Goal: Task Accomplishment & Management: Manage account settings

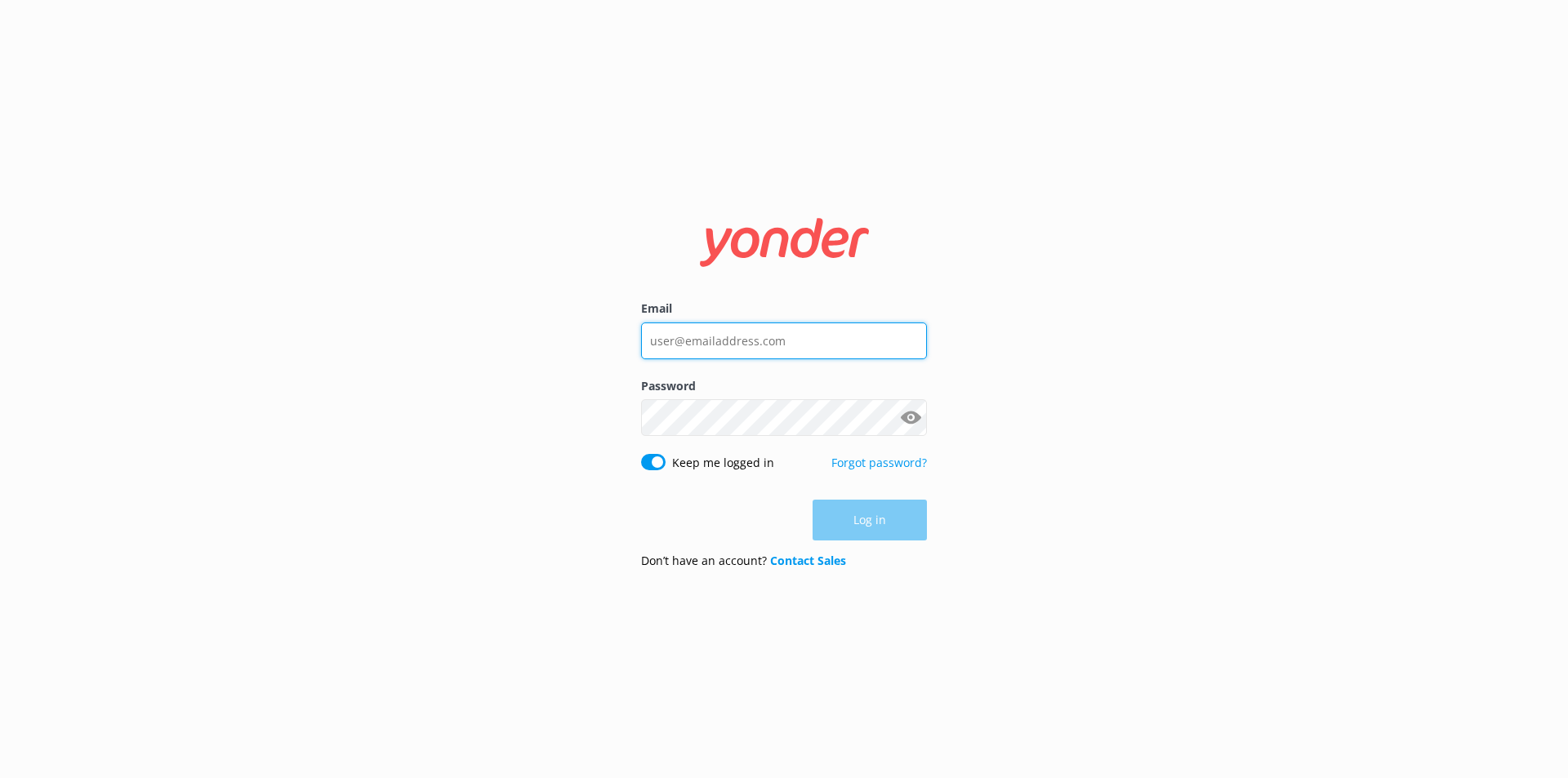
type input "[PERSON_NAME][EMAIL_ADDRESS][DOMAIN_NAME]"
click at [886, 521] on div "Log in" at bounding box center [784, 519] width 286 height 40
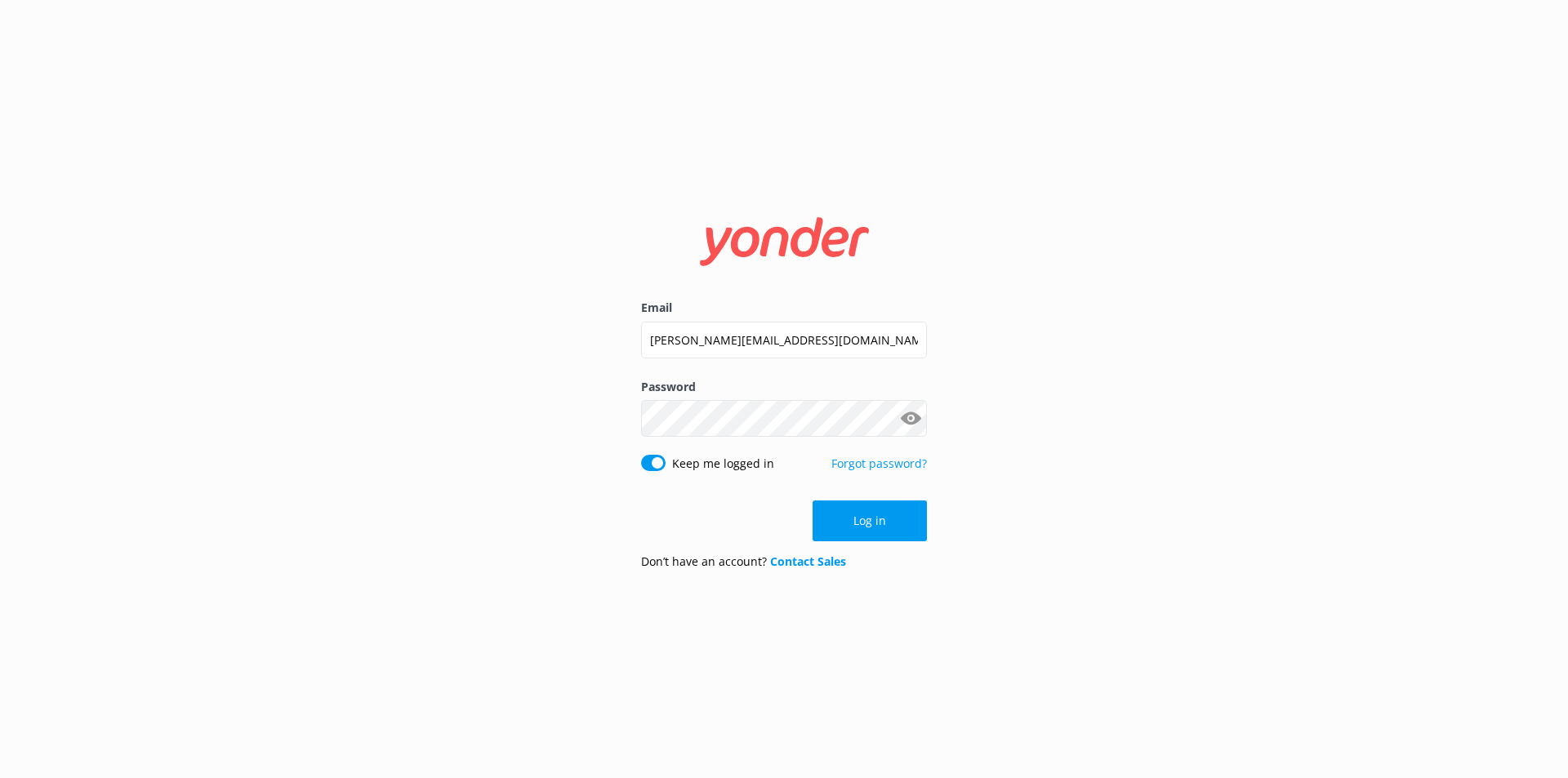
click at [886, 521] on button "Log in" at bounding box center [869, 520] width 114 height 40
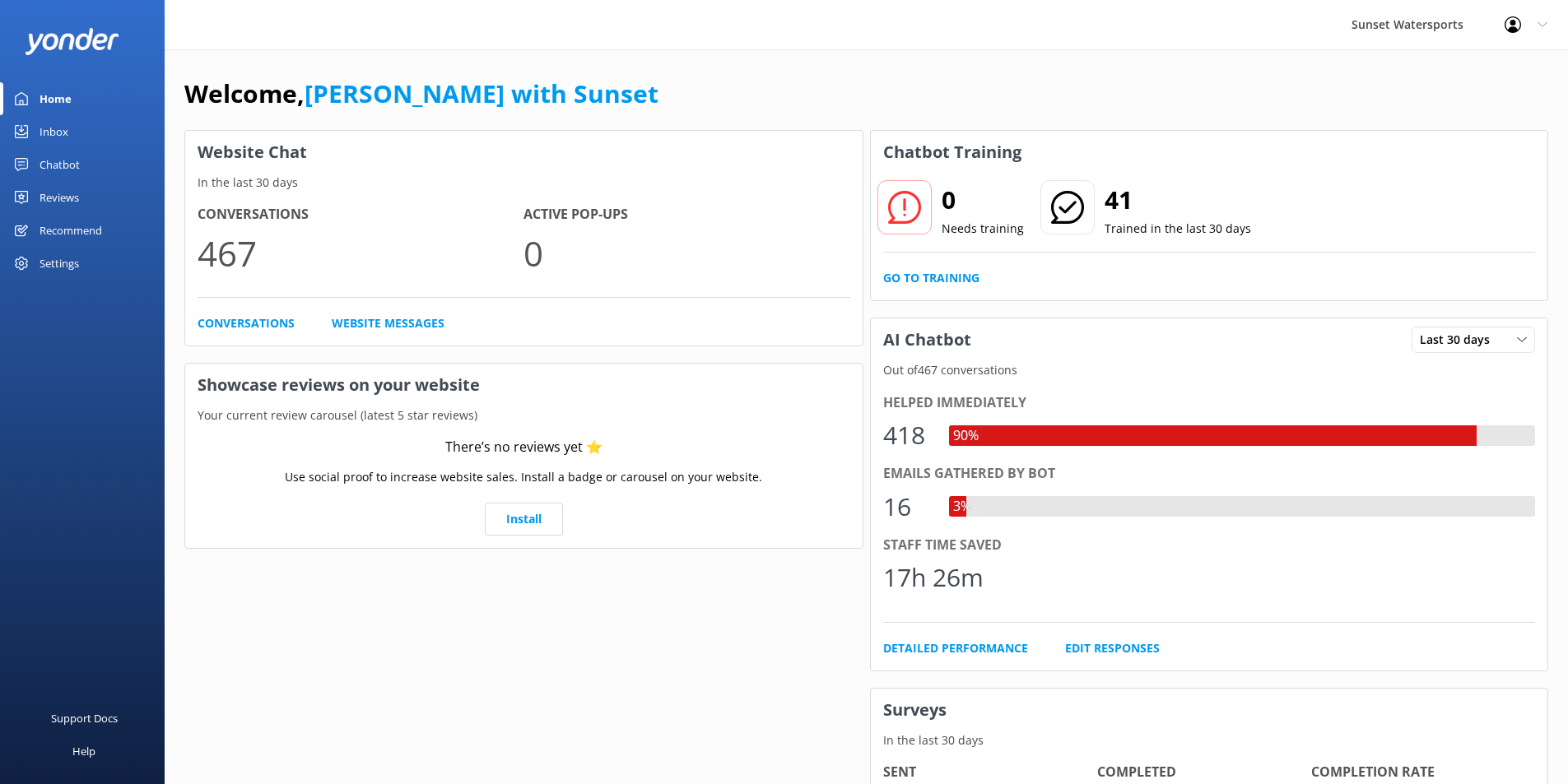
click at [53, 129] on div "Inbox" at bounding box center [54, 131] width 28 height 33
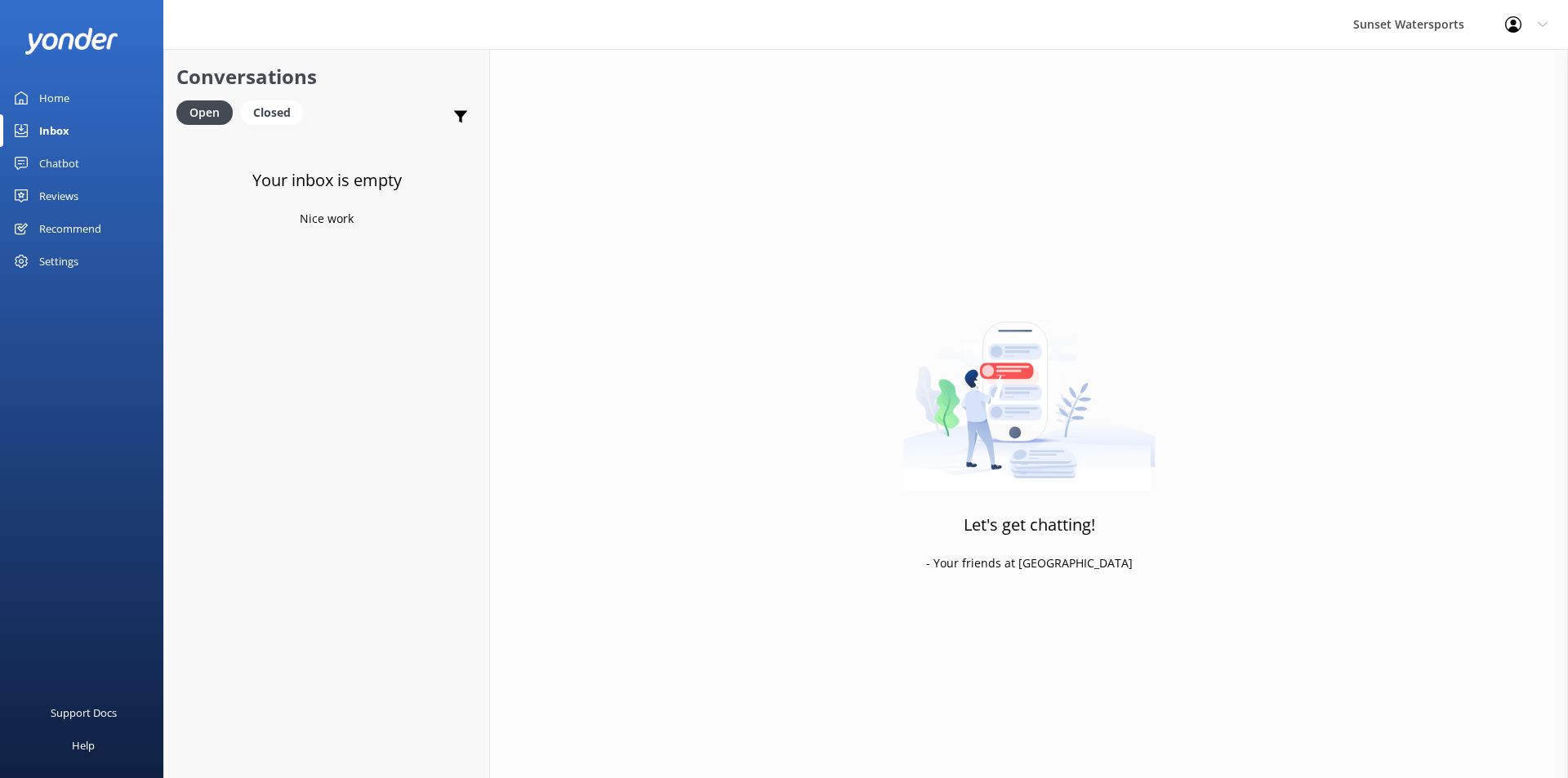
click at [55, 127] on div "Inbox" at bounding box center [55, 130] width 30 height 33
